Goal: Find specific page/section

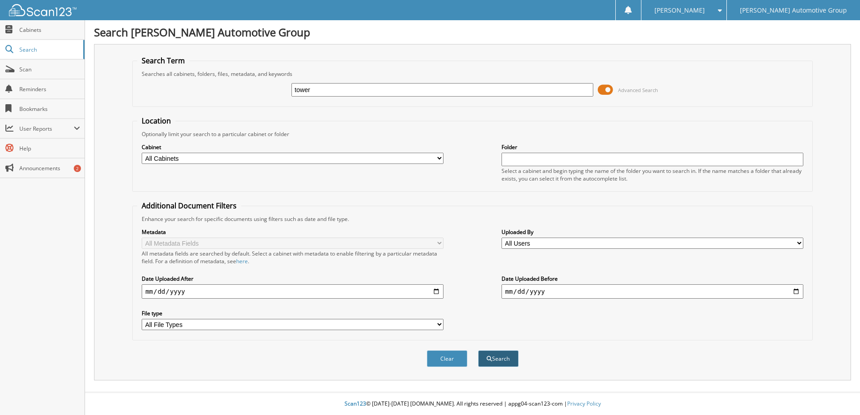
type input "tower"
click at [499, 356] on button "Search" at bounding box center [498, 359] width 40 height 17
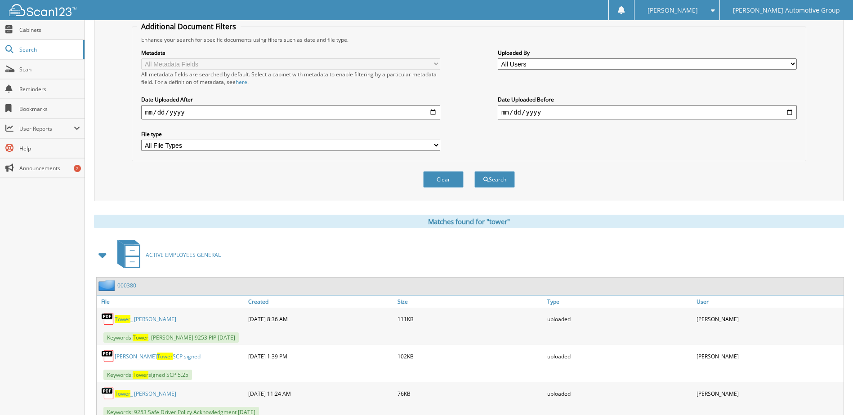
scroll to position [237, 0]
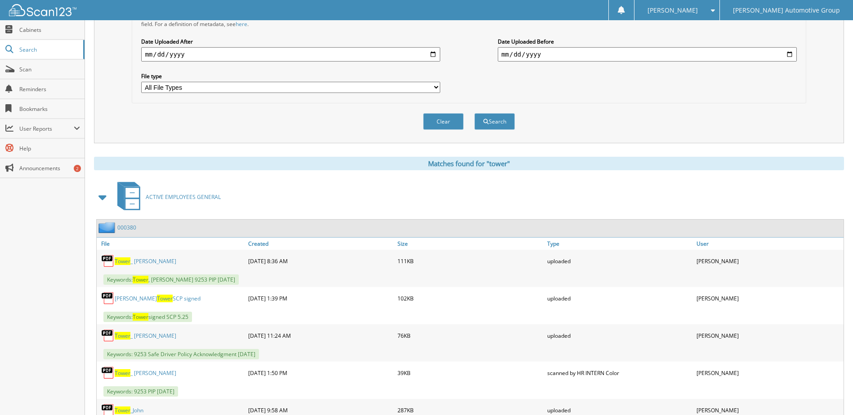
click at [129, 228] on link "000380" at bounding box center [126, 228] width 19 height 8
